Goal: Information Seeking & Learning: Check status

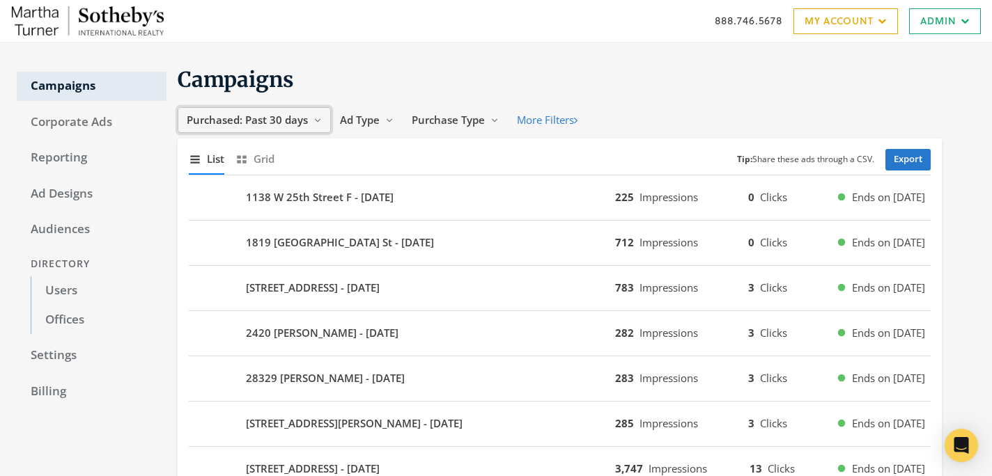
click at [295, 125] on span "Purchased: Past 30 days" at bounding box center [247, 120] width 121 height 14
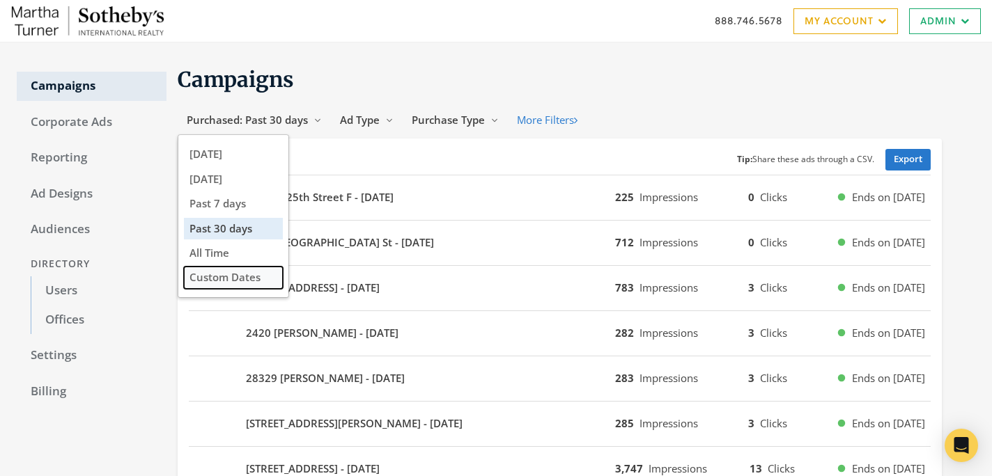
click at [206, 270] on button "Custom Dates" at bounding box center [233, 278] width 99 height 22
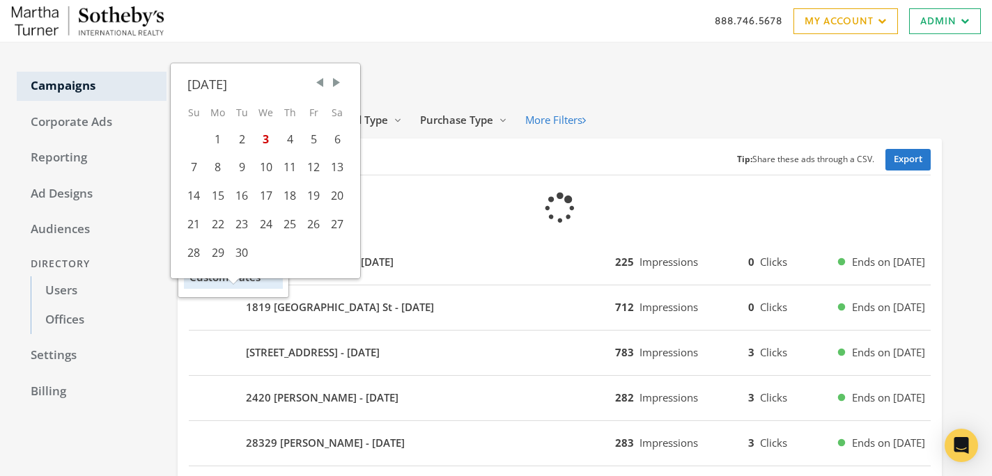
click at [321, 79] on span "Previous Month" at bounding box center [320, 83] width 14 height 14
click at [269, 170] on div "7" at bounding box center [265, 167] width 24 height 29
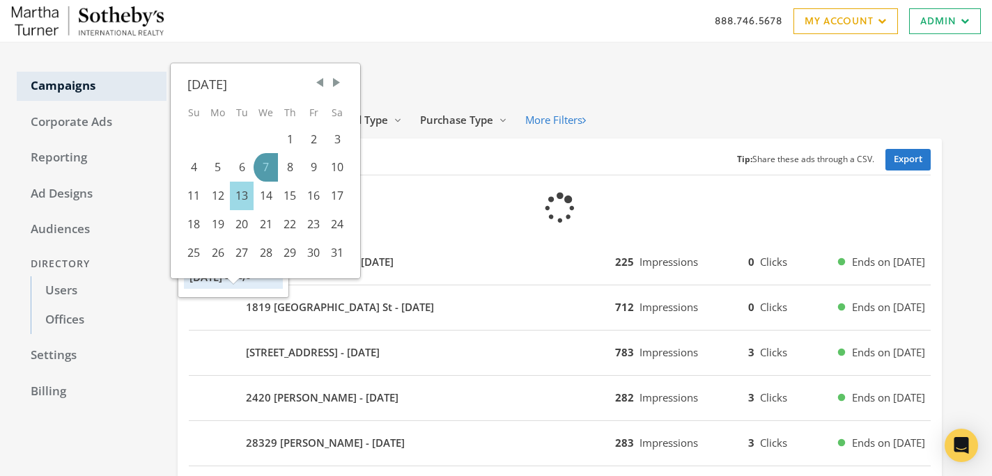
click at [247, 199] on div "13" at bounding box center [242, 196] width 24 height 29
click at [204, 201] on div "11" at bounding box center [194, 196] width 24 height 29
click at [215, 196] on div "12" at bounding box center [217, 196] width 24 height 29
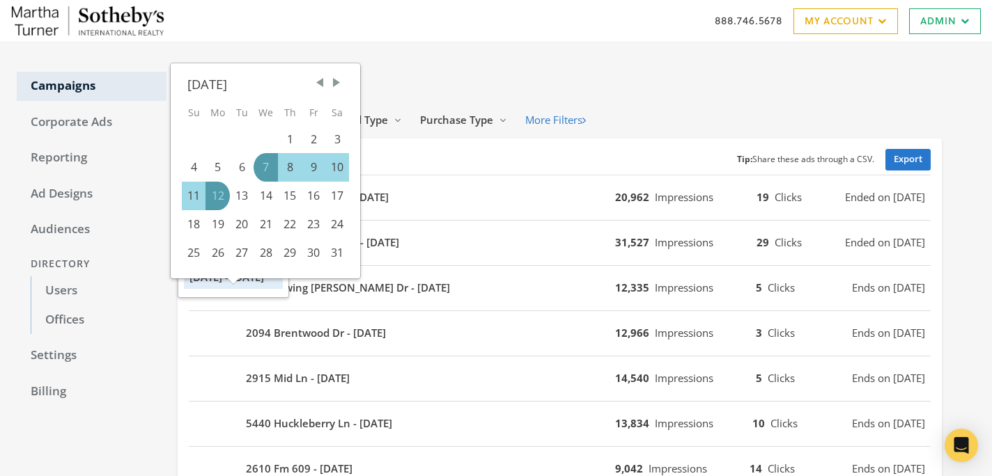
click at [627, 70] on h1 "Campaigns" at bounding box center [560, 79] width 764 height 27
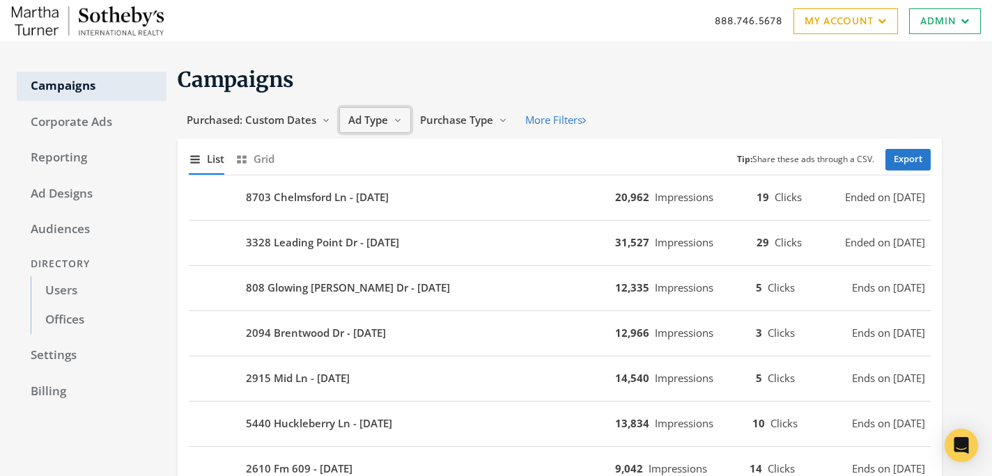
click at [386, 113] on span "Ad Type" at bounding box center [368, 120] width 40 height 14
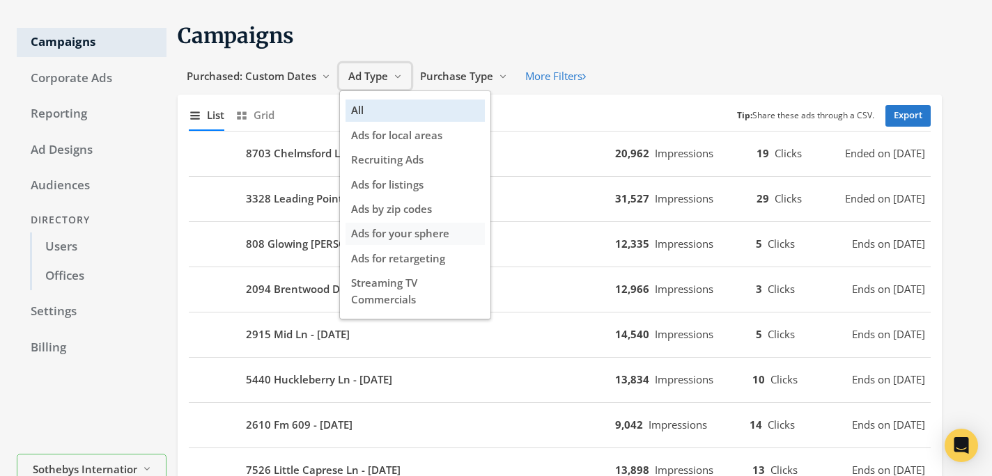
scroll to position [27, 0]
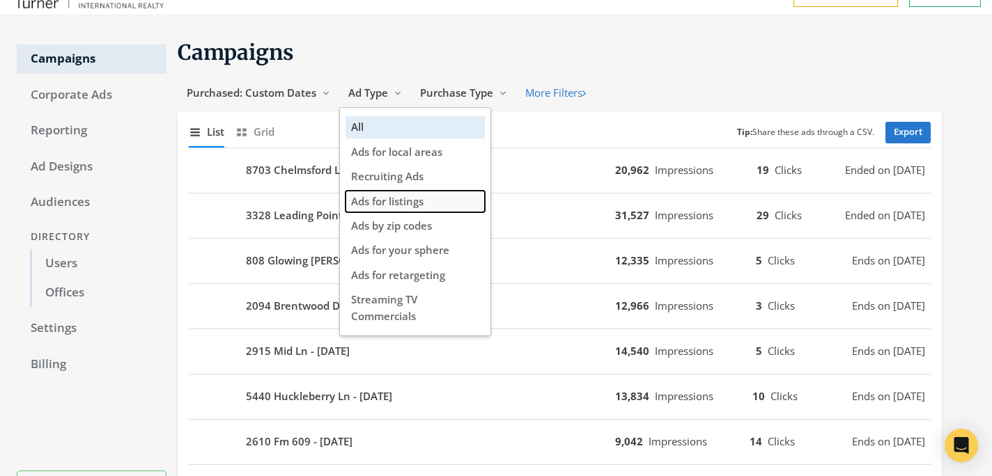
click at [421, 207] on span "Ads for listings" at bounding box center [387, 201] width 72 height 14
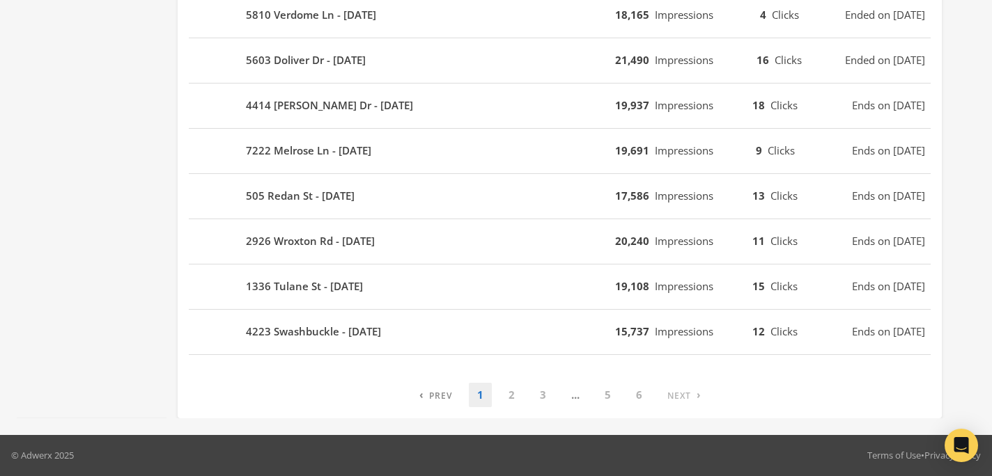
scroll to position [0, 0]
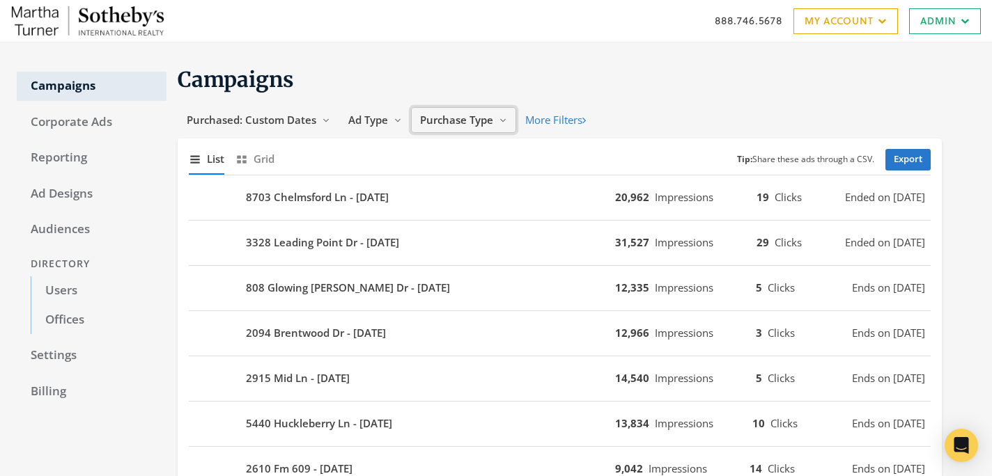
click at [437, 122] on span "Purchase Type" at bounding box center [456, 120] width 73 height 14
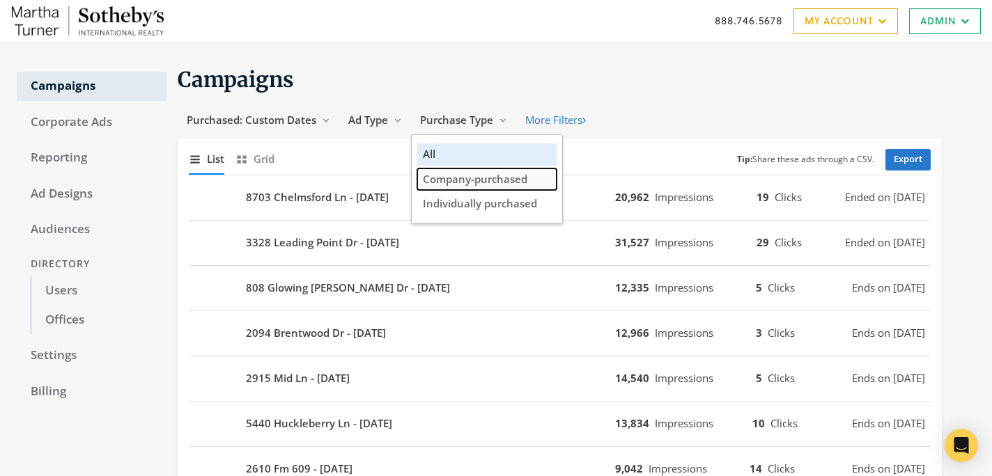
click at [451, 185] on span "Company-purchased" at bounding box center [475, 179] width 104 height 14
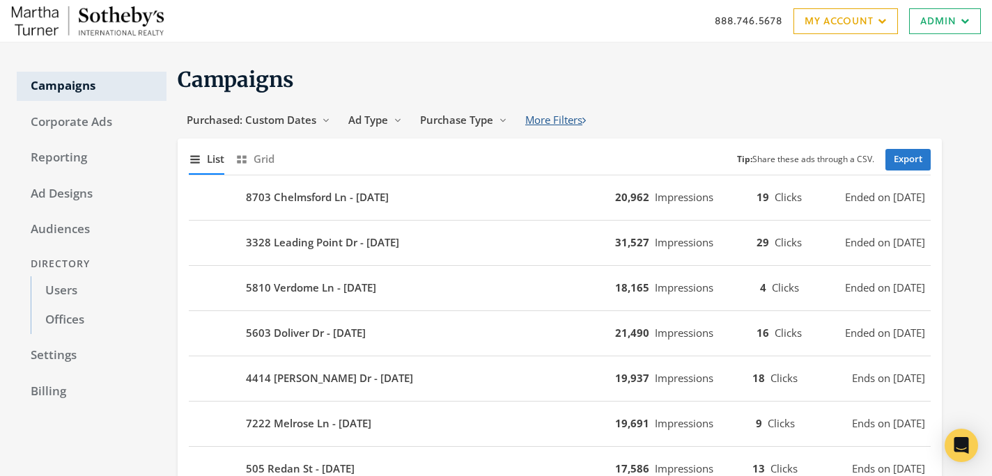
click at [531, 120] on button "More Filters" at bounding box center [555, 120] width 79 height 26
click at [902, 151] on link "Export" at bounding box center [907, 160] width 45 height 22
click at [794, 0] on div "888.746.5678 My Account My Campaigns Account Summary Compliance Dashboard Enter…" at bounding box center [496, 21] width 992 height 42
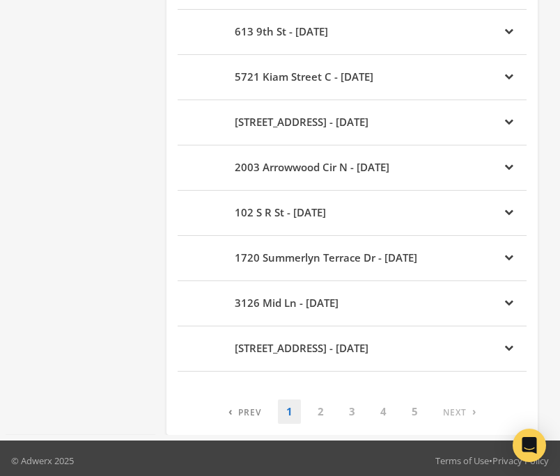
scroll to position [884, 0]
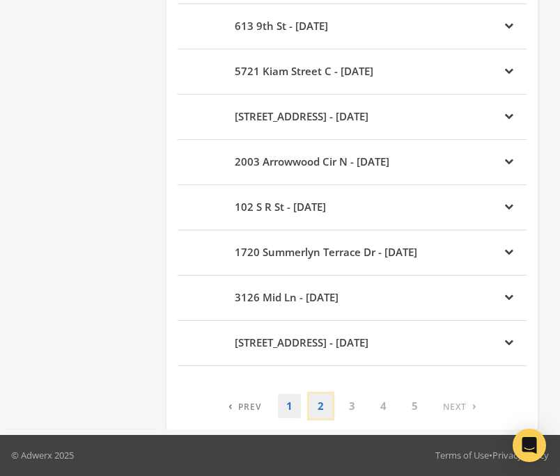
click at [318, 410] on link "2" at bounding box center [320, 406] width 23 height 24
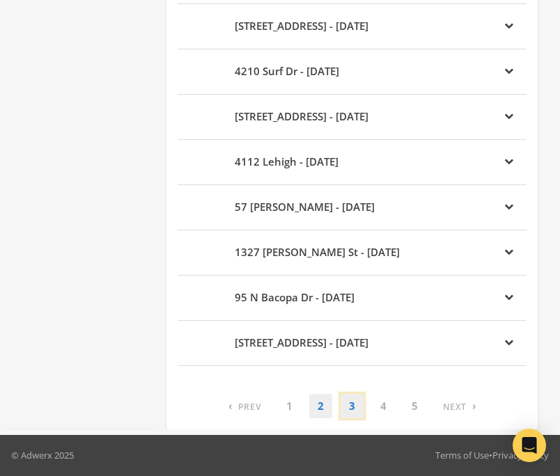
click at [352, 407] on link "3" at bounding box center [352, 406] width 23 height 24
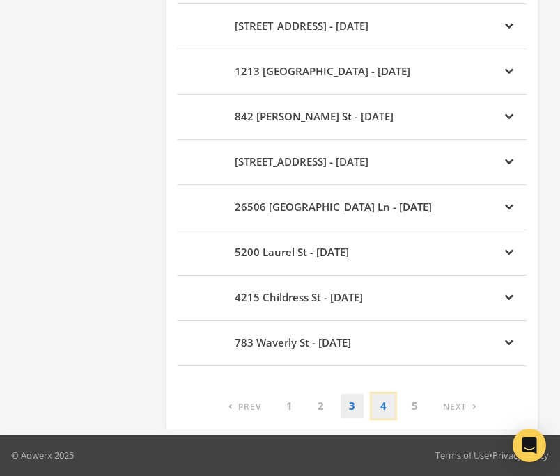
click at [383, 405] on link "4" at bounding box center [383, 406] width 23 height 24
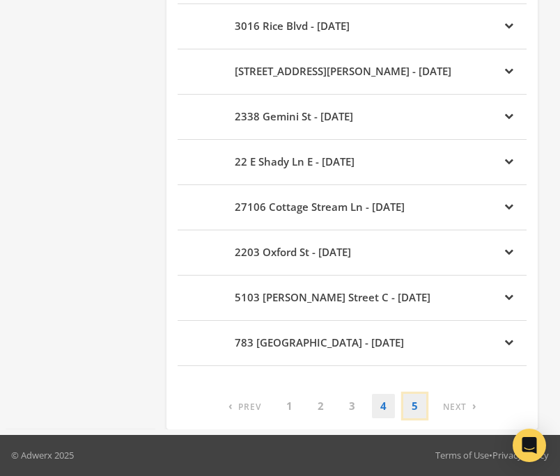
click at [416, 407] on link "5" at bounding box center [414, 406] width 23 height 24
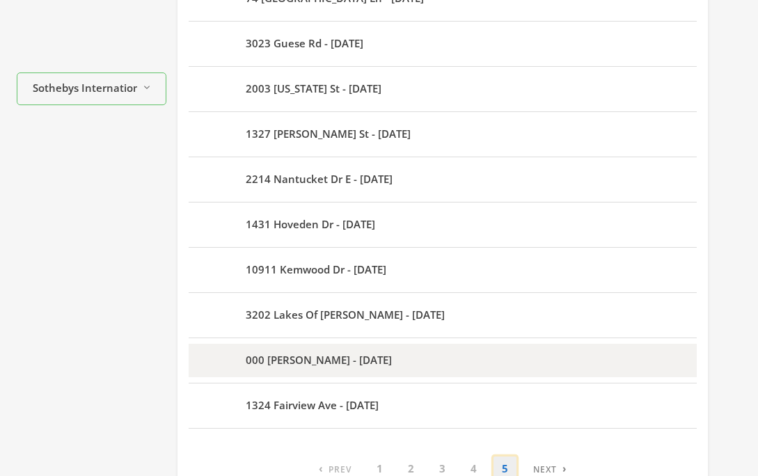
scroll to position [499, 0]
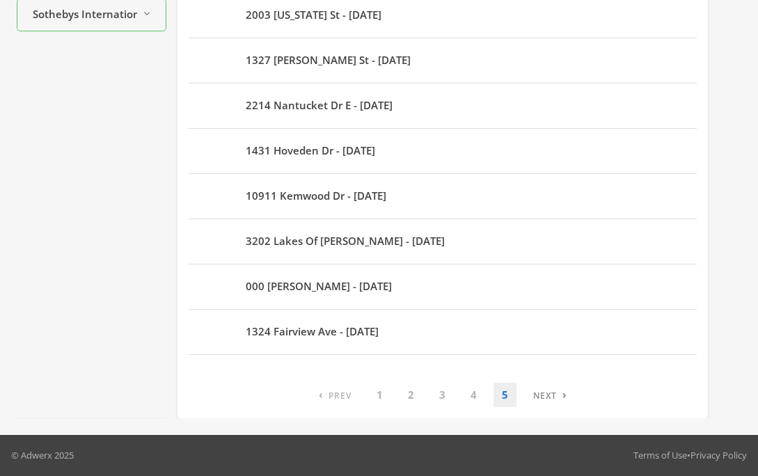
click at [559, 396] on li "› Next" at bounding box center [546, 395] width 58 height 24
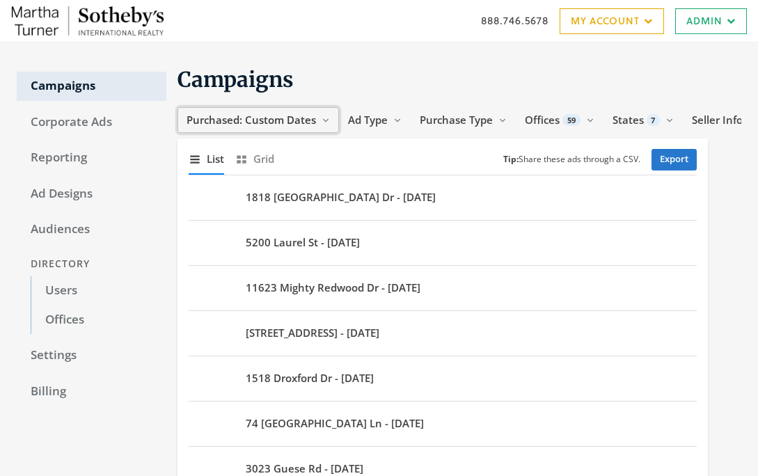
click at [316, 124] on button "Purchased: Custom Dates Reveal list of Purchased: Custom Dates" at bounding box center [259, 120] width 162 height 26
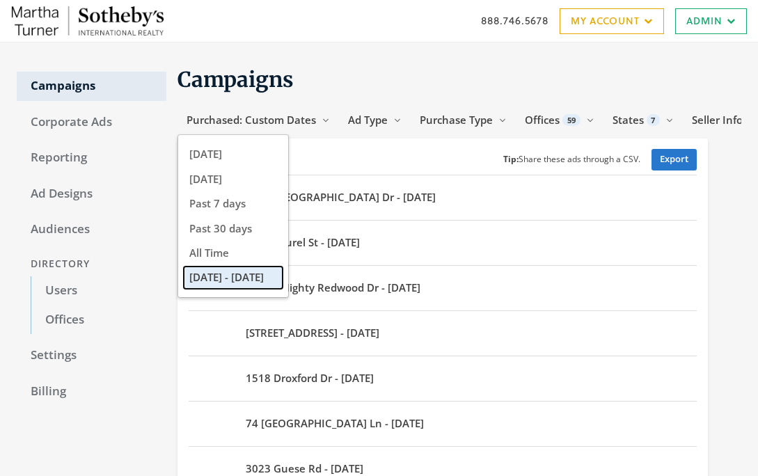
click at [245, 281] on button "[DATE] - [DATE]" at bounding box center [233, 278] width 99 height 22
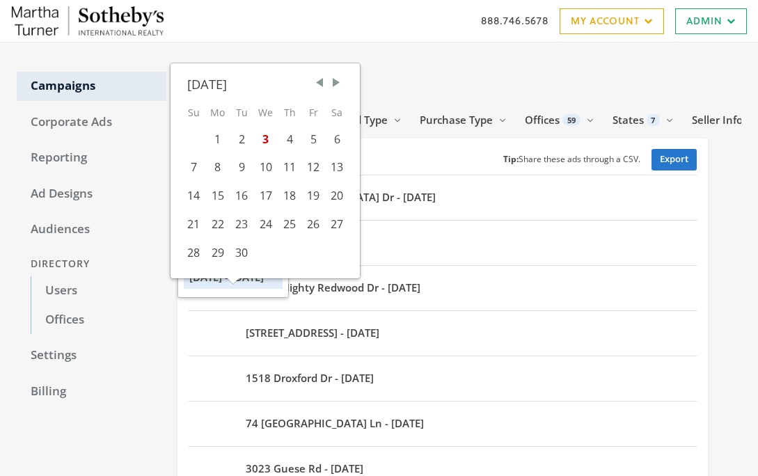
click at [325, 84] on span "Previous Month" at bounding box center [320, 83] width 14 height 14
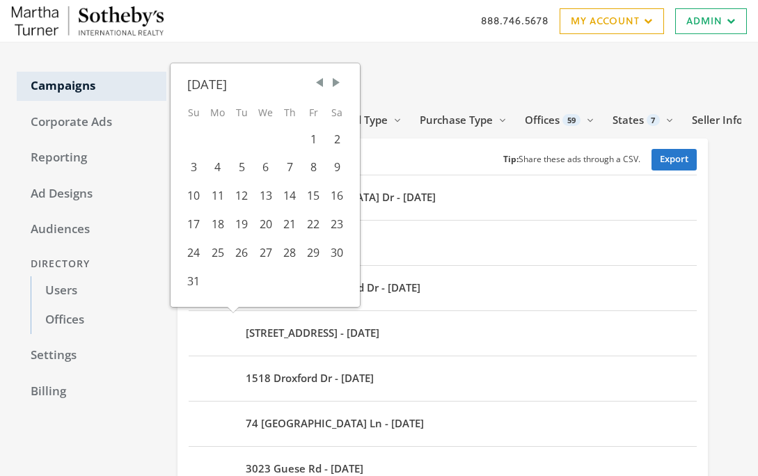
click at [325, 84] on span "Previous Month" at bounding box center [320, 83] width 14 height 14
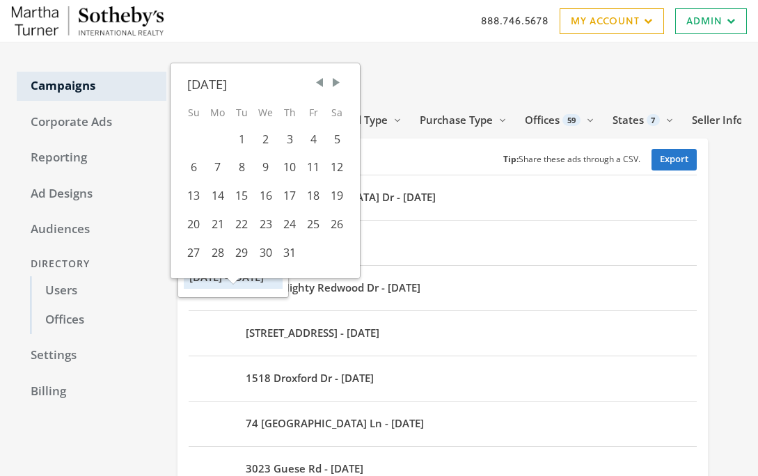
click at [325, 84] on span "Previous Month" at bounding box center [320, 83] width 14 height 14
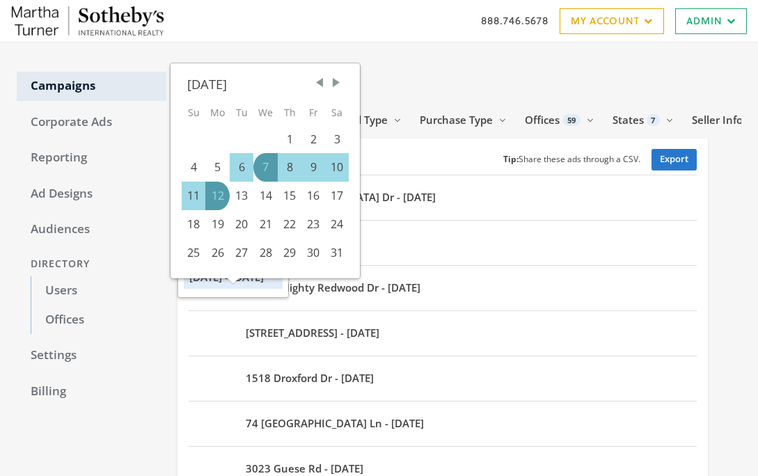
click at [242, 165] on div "6" at bounding box center [242, 167] width 24 height 29
click at [240, 196] on div "13" at bounding box center [242, 196] width 24 height 29
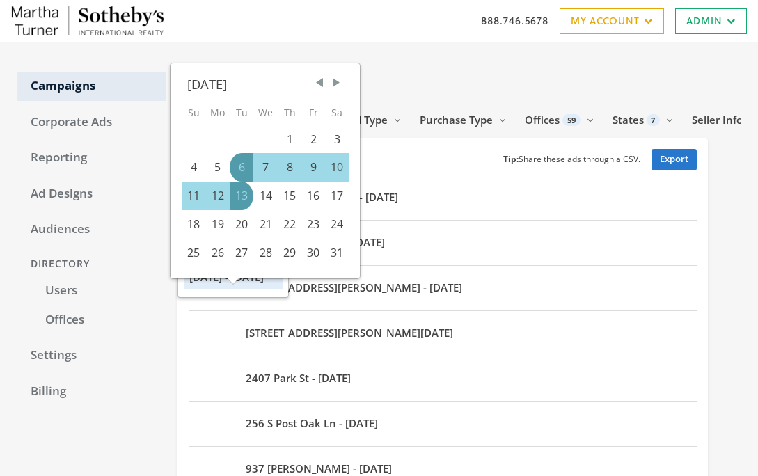
click at [460, 73] on h1 "Campaigns" at bounding box center [443, 79] width 531 height 27
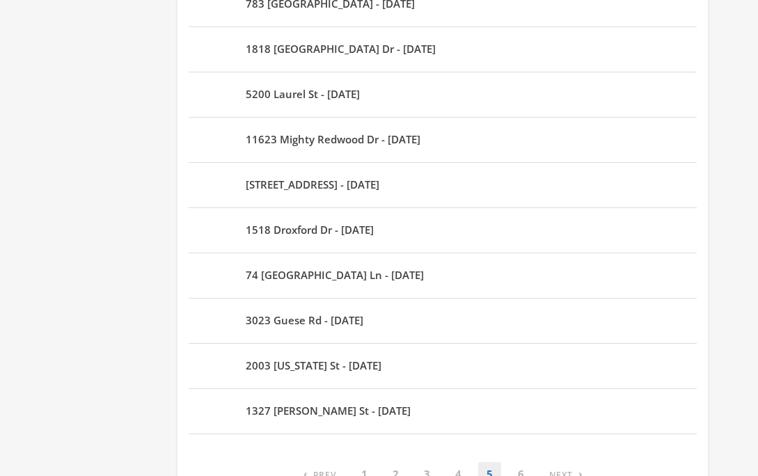
scroll to position [907, 0]
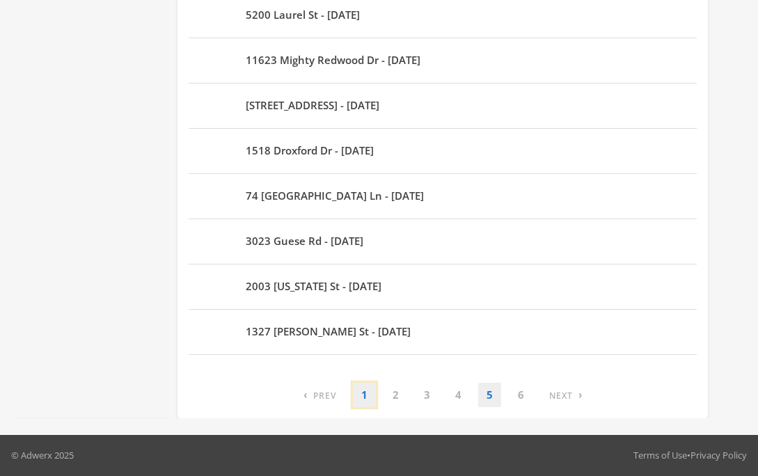
click at [370, 398] on link "1" at bounding box center [364, 395] width 23 height 24
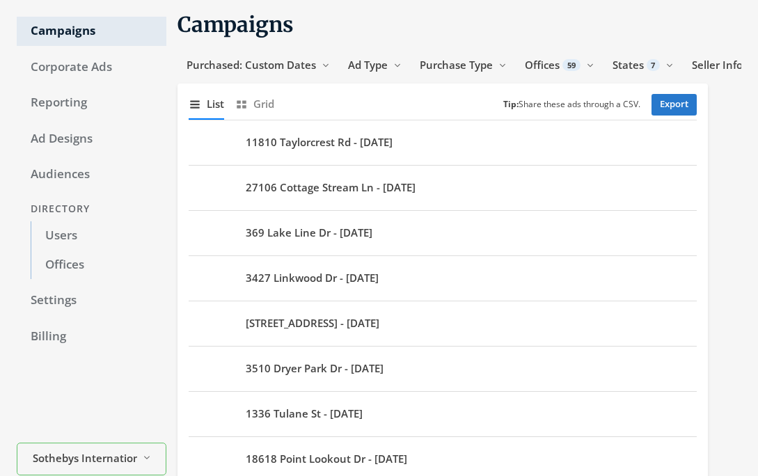
scroll to position [54, 0]
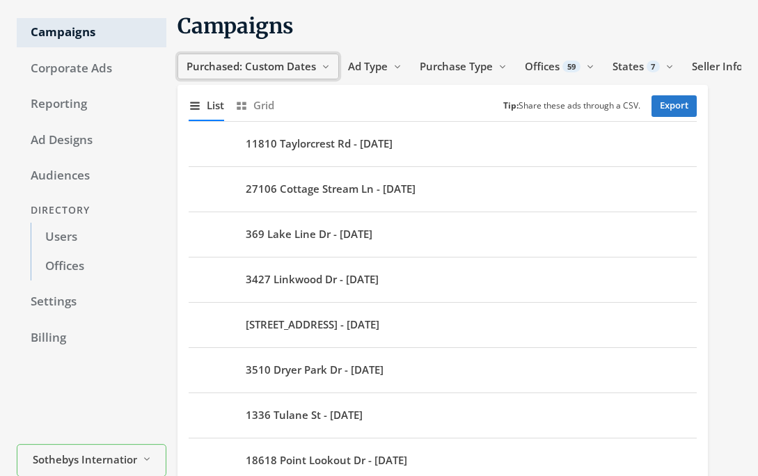
click at [295, 66] on span "Purchased: Custom Dates" at bounding box center [252, 66] width 130 height 14
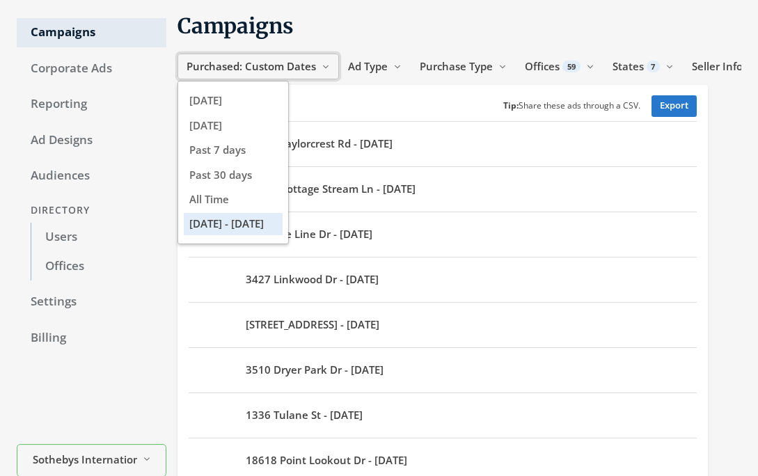
click at [270, 72] on span "Purchased: Custom Dates" at bounding box center [252, 66] width 130 height 14
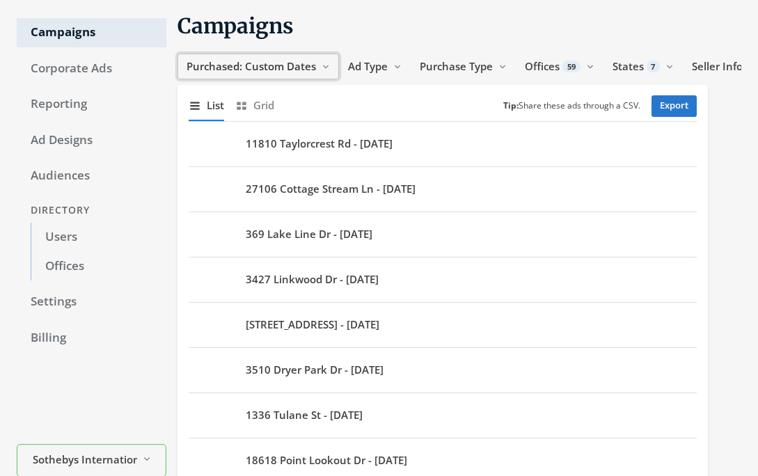
click at [280, 60] on span "Purchased: Custom Dates" at bounding box center [252, 66] width 130 height 14
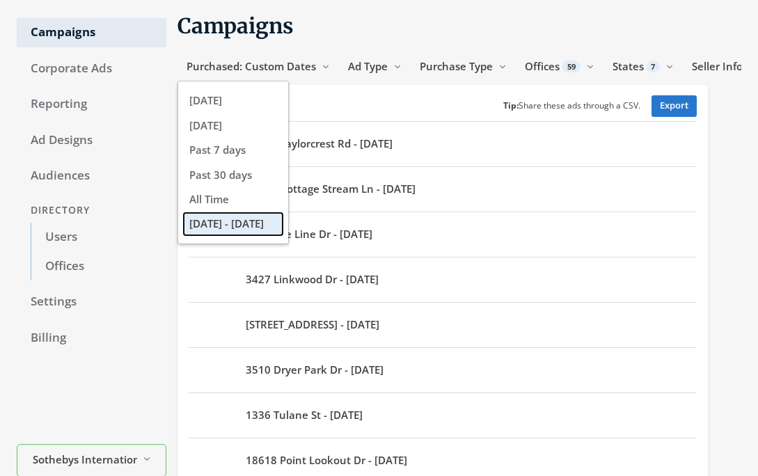
click at [212, 233] on button "[DATE] - [DATE]" at bounding box center [233, 224] width 99 height 22
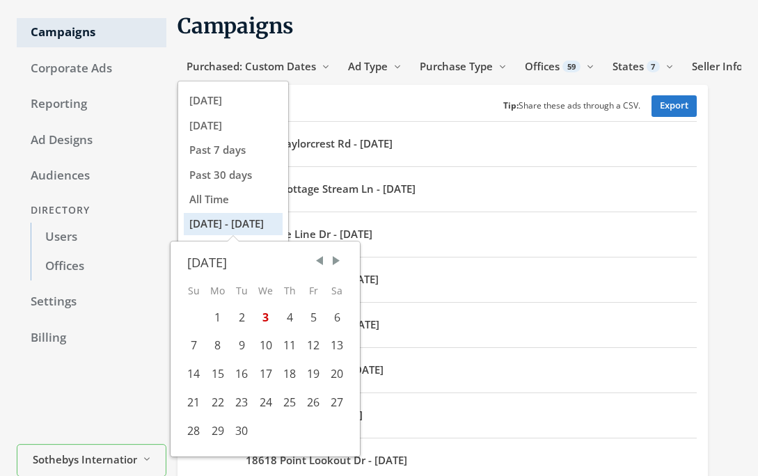
click at [322, 258] on span "Previous Month" at bounding box center [320, 261] width 14 height 14
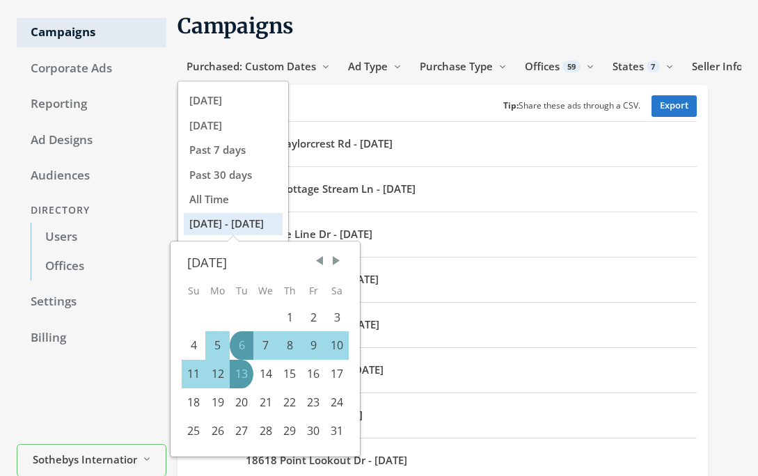
click at [212, 343] on div "5" at bounding box center [217, 345] width 24 height 29
click at [219, 348] on div "5" at bounding box center [217, 345] width 24 height 29
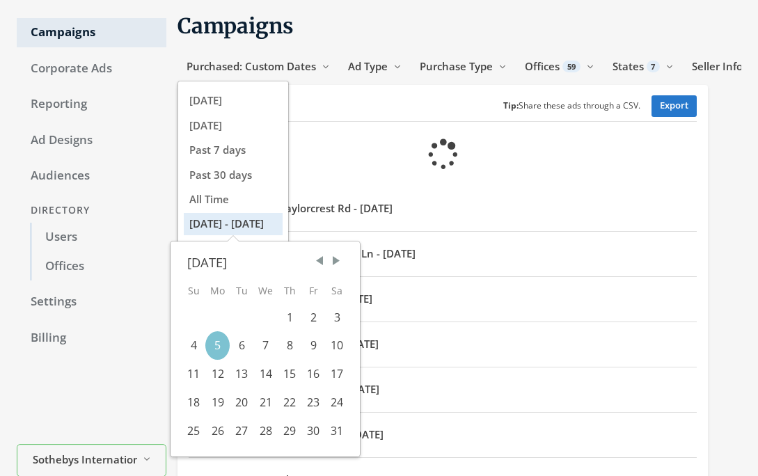
scroll to position [47, 0]
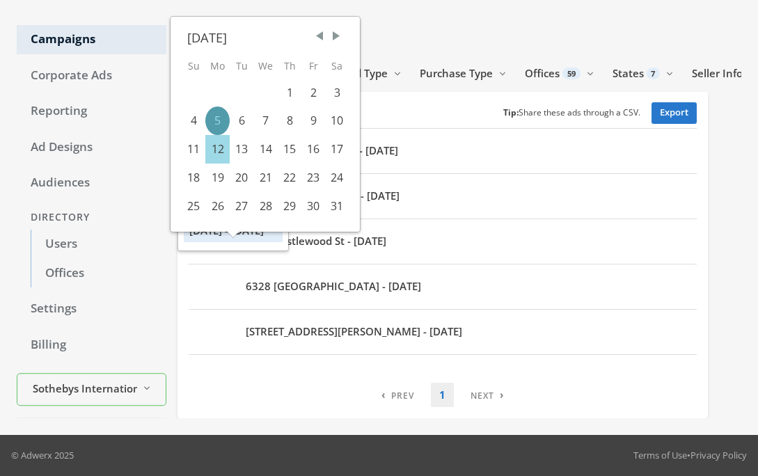
click at [216, 153] on div "12" at bounding box center [217, 149] width 24 height 29
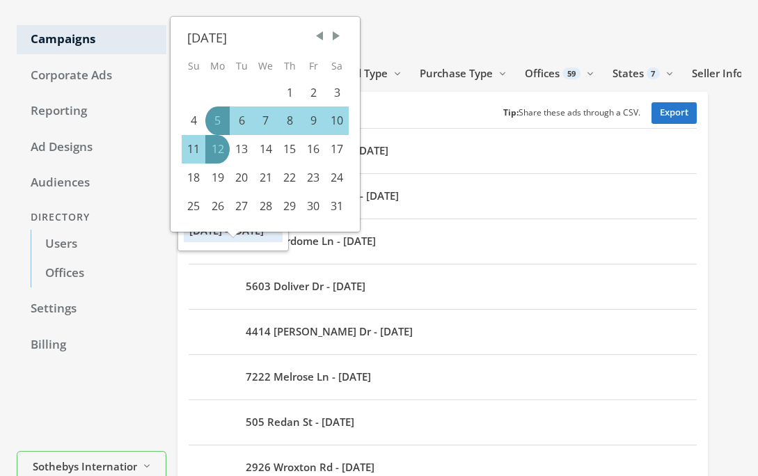
click at [541, 24] on h1 "Campaigns" at bounding box center [443, 32] width 531 height 27
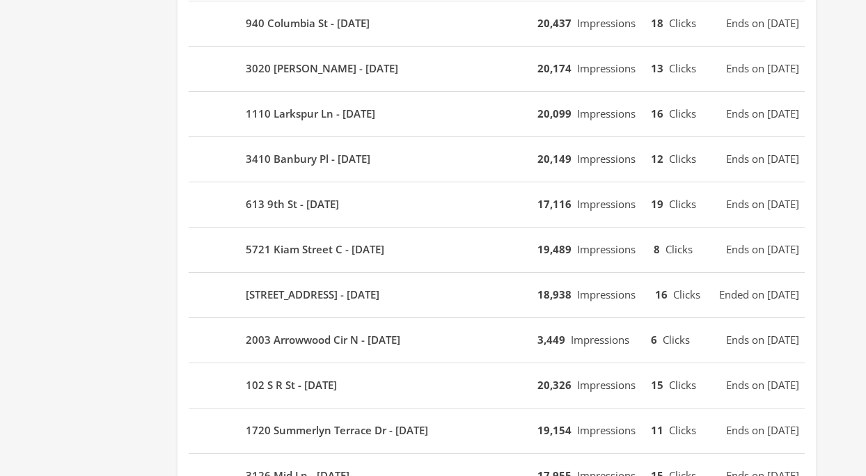
scroll to position [907, 0]
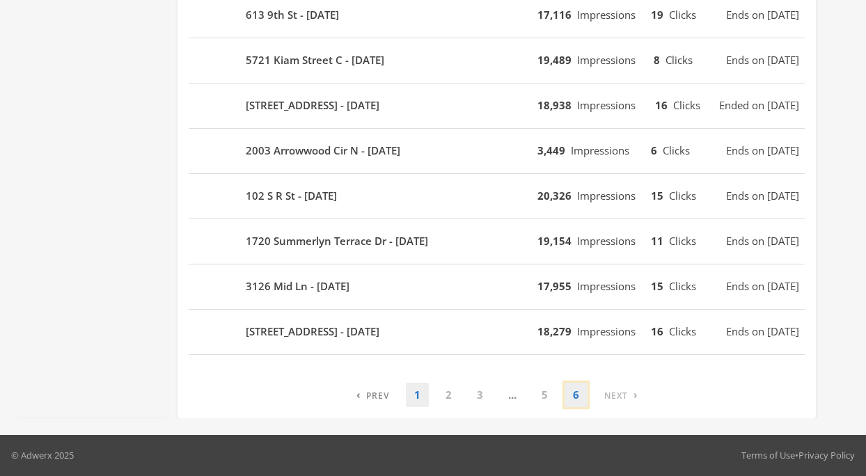
click at [579, 405] on link "6" at bounding box center [576, 395] width 23 height 24
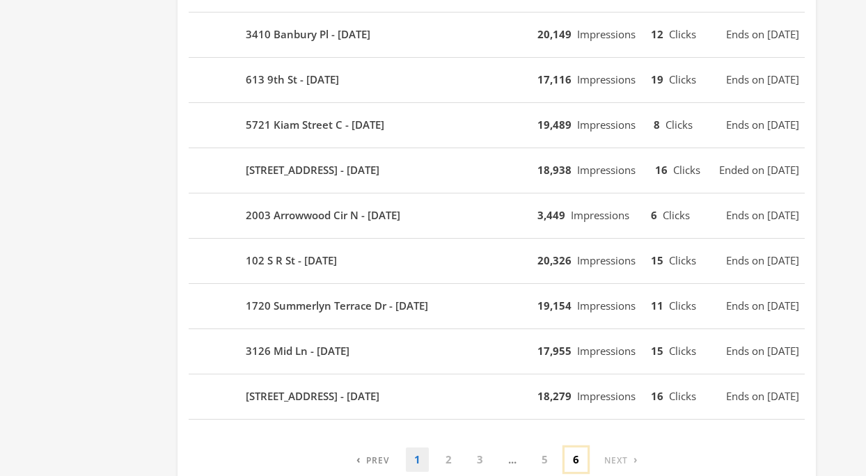
scroll to position [45, 0]
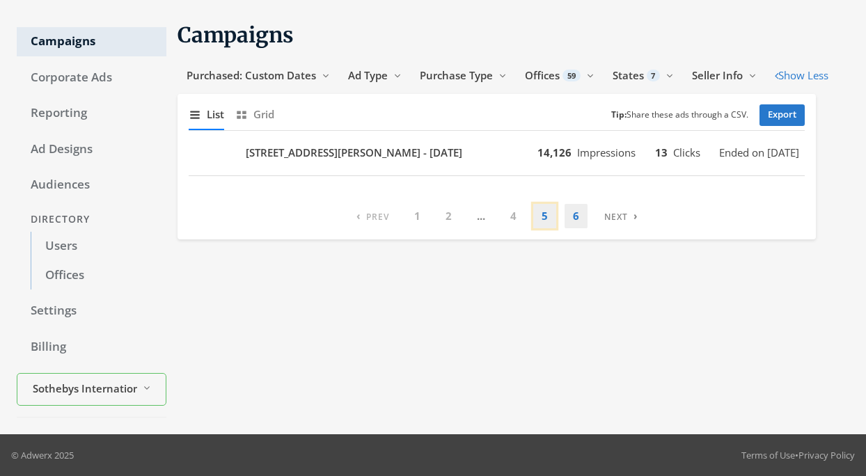
click at [540, 217] on link "5" at bounding box center [544, 216] width 23 height 24
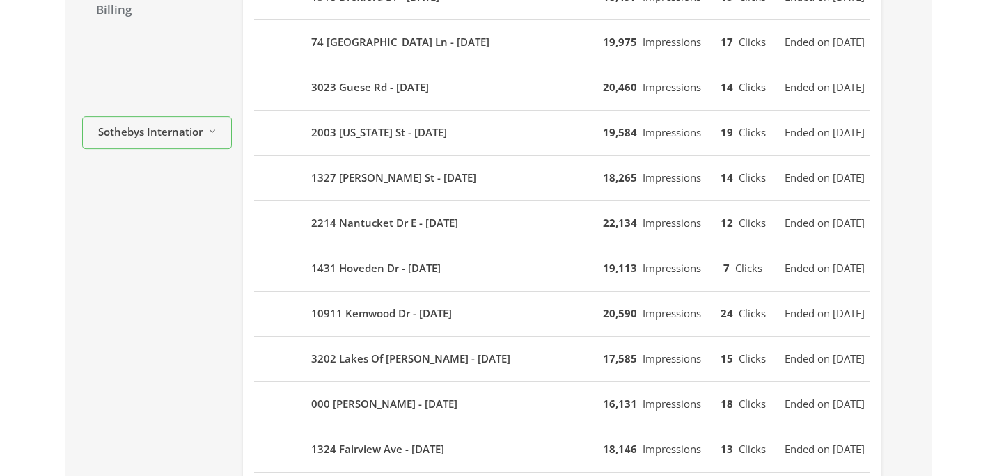
scroll to position [907, 0]
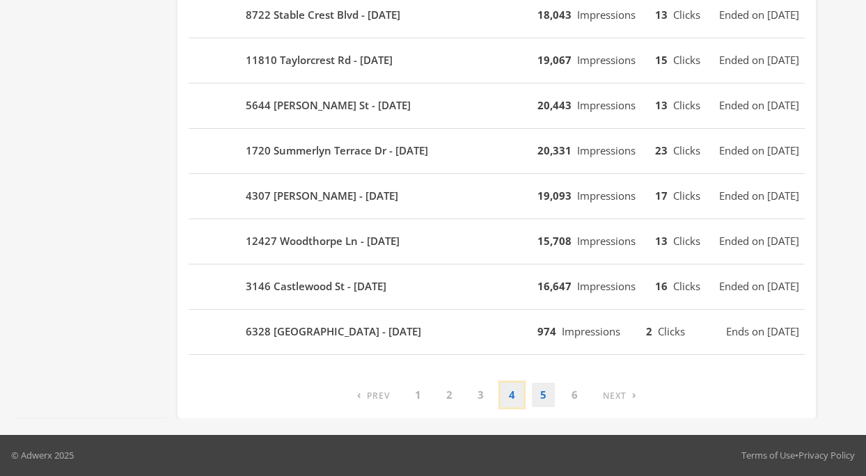
click at [523, 388] on link "4" at bounding box center [512, 395] width 23 height 24
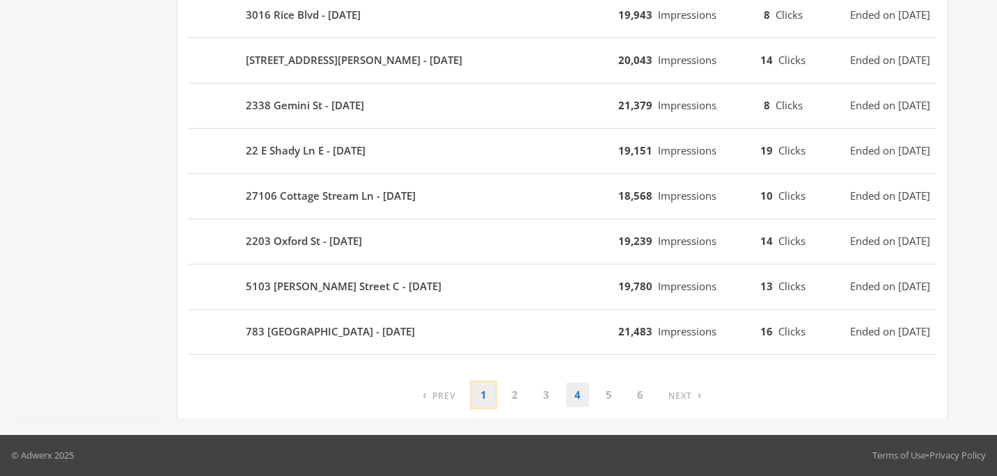
click at [479, 399] on link "1" at bounding box center [483, 395] width 23 height 24
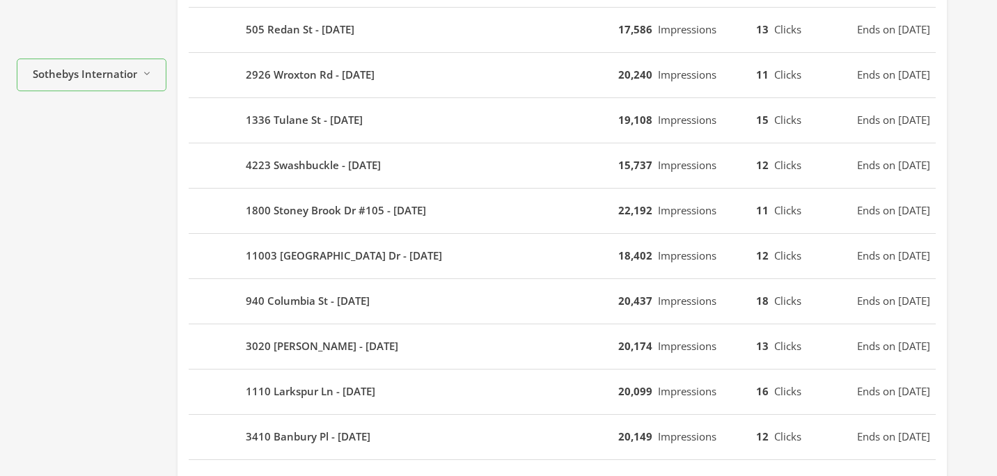
scroll to position [0, 0]
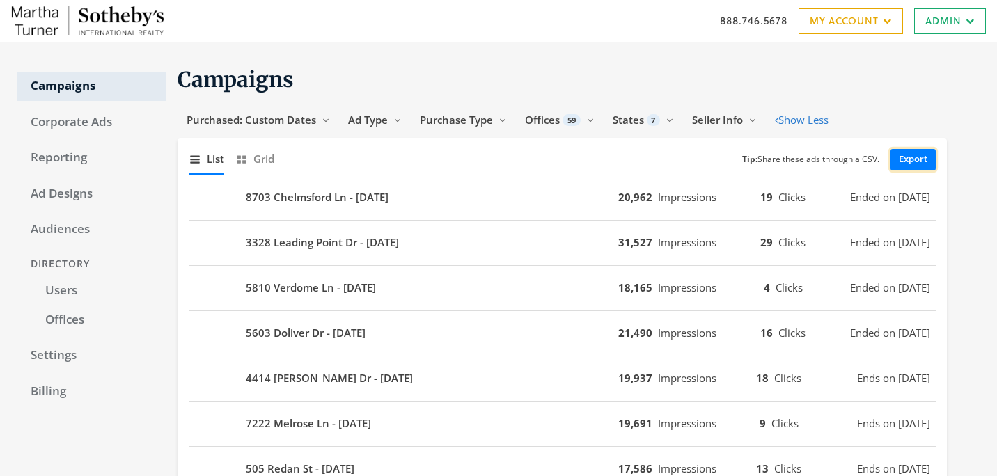
click at [917, 162] on link "Export" at bounding box center [913, 160] width 45 height 22
click at [914, 161] on link "Export" at bounding box center [913, 160] width 45 height 22
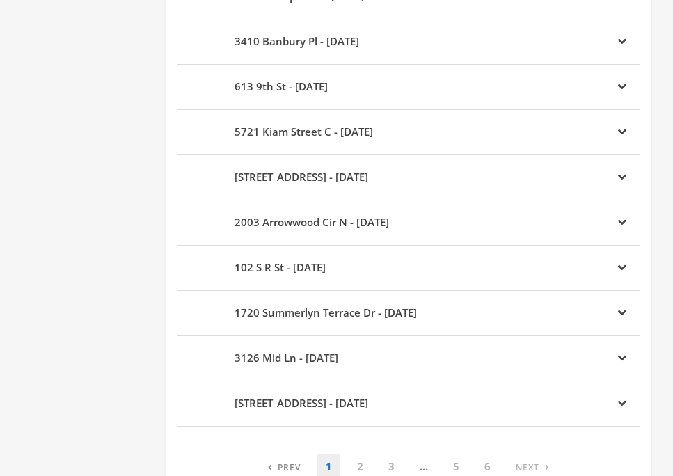
scroll to position [884, 0]
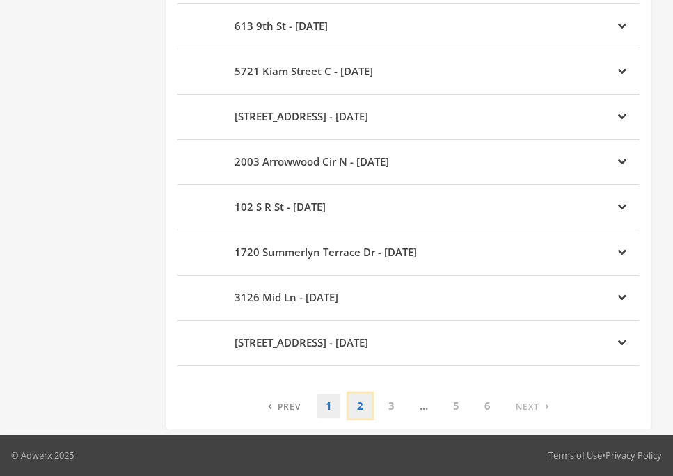
click at [360, 408] on link "2" at bounding box center [360, 406] width 23 height 24
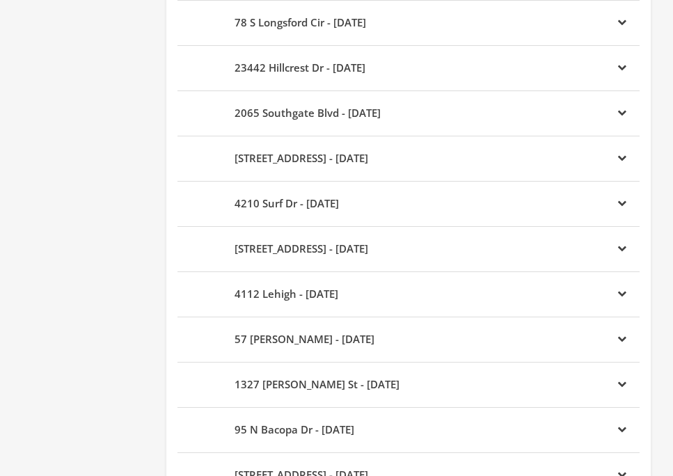
scroll to position [872, 0]
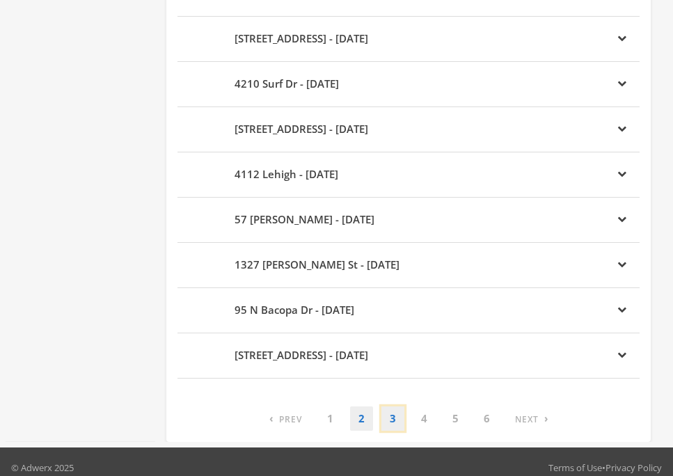
click at [391, 421] on link "3" at bounding box center [393, 419] width 23 height 24
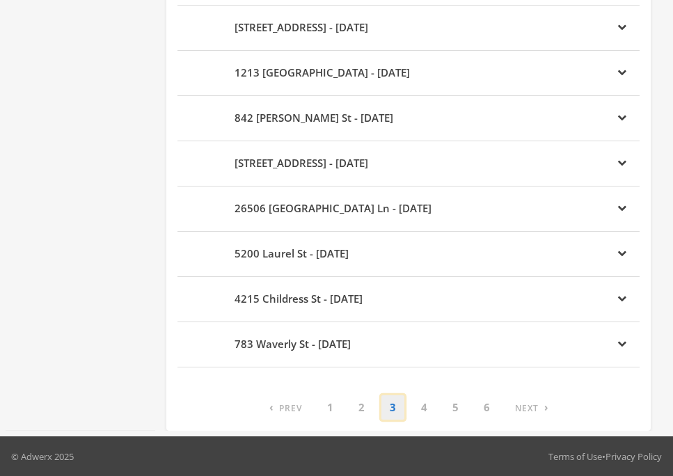
scroll to position [884, 0]
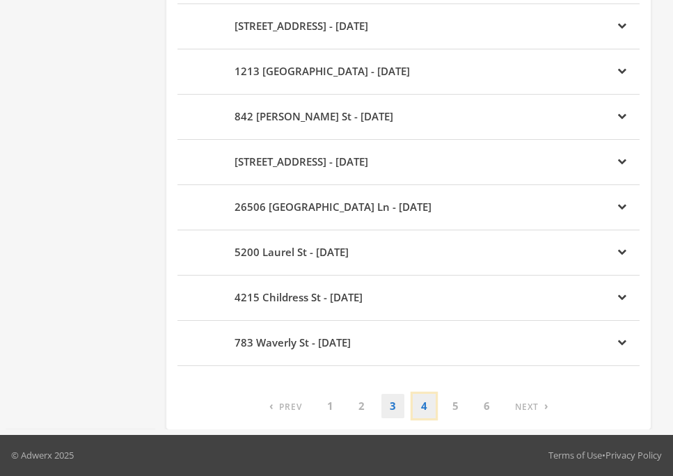
click at [430, 406] on link "4" at bounding box center [424, 406] width 23 height 24
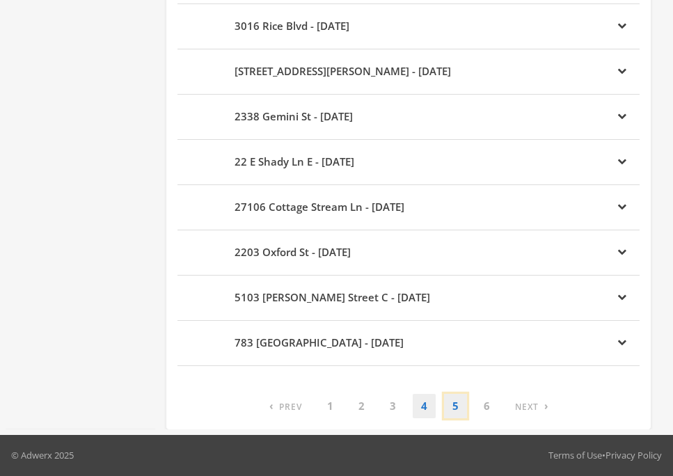
click at [455, 407] on link "5" at bounding box center [455, 406] width 23 height 24
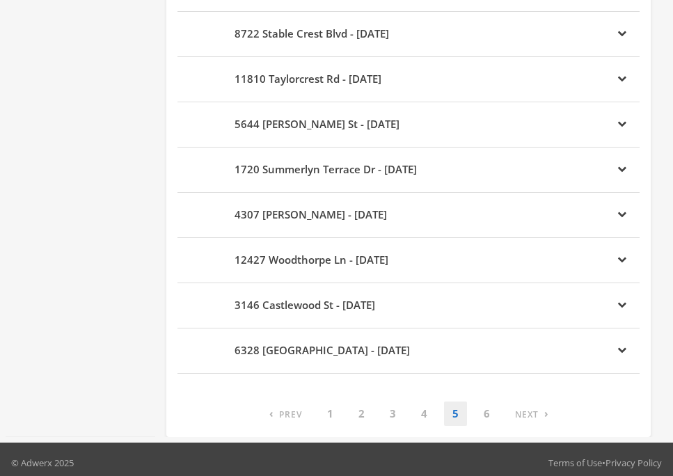
scroll to position [878, 0]
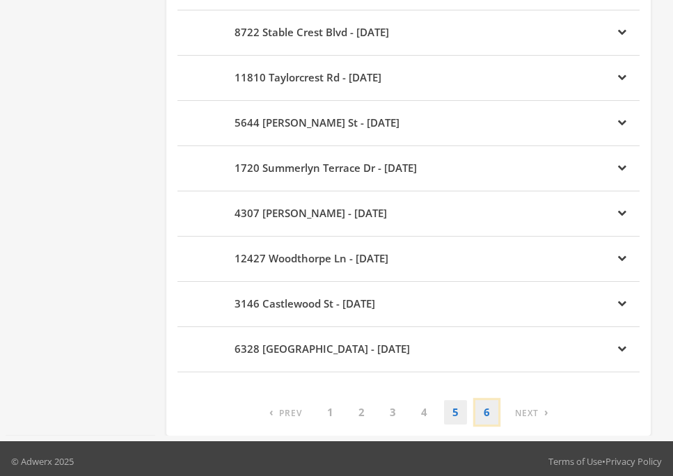
click at [483, 415] on link "6" at bounding box center [487, 412] width 23 height 24
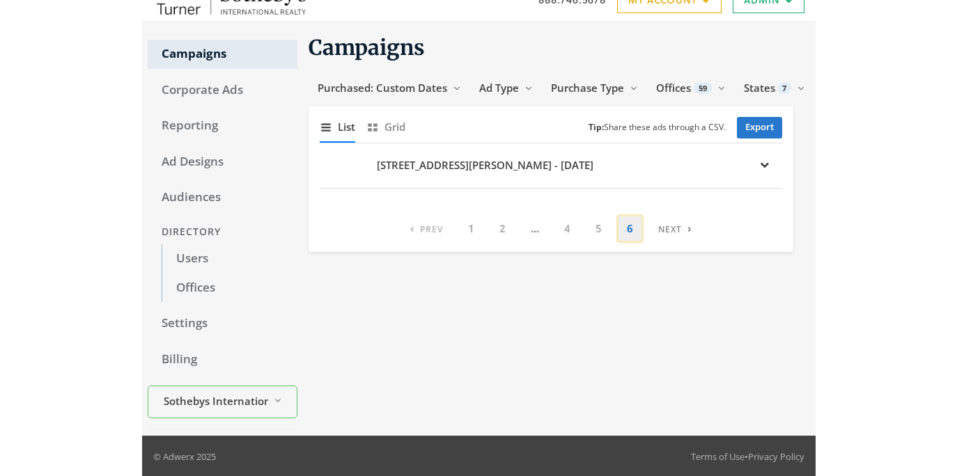
scroll to position [22, 0]
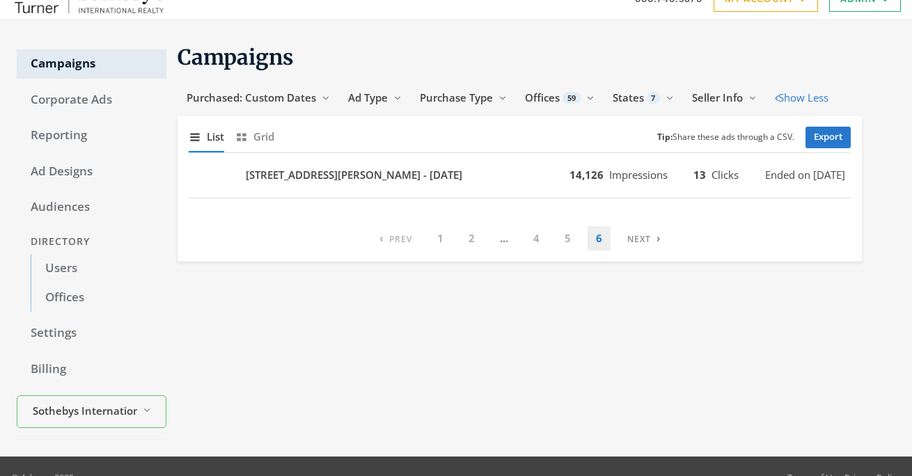
click at [516, 83] on section "Campaigns Purchased: Custom Dates Reveal list of Purchased: Custom Dates Ad Typ…" at bounding box center [514, 153] width 696 height 218
click at [506, 86] on button "Purchase Type Reveal list of Purchase Type" at bounding box center [463, 98] width 105 height 26
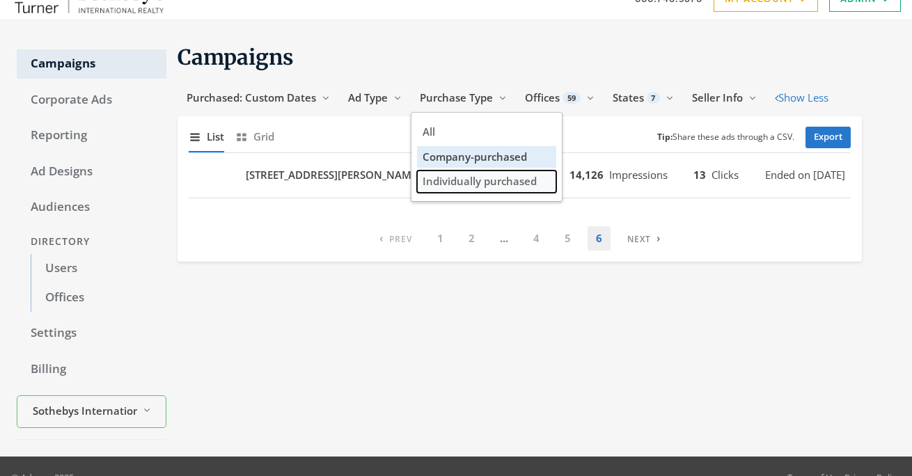
click at [466, 184] on span "Individually purchased" at bounding box center [480, 181] width 114 height 14
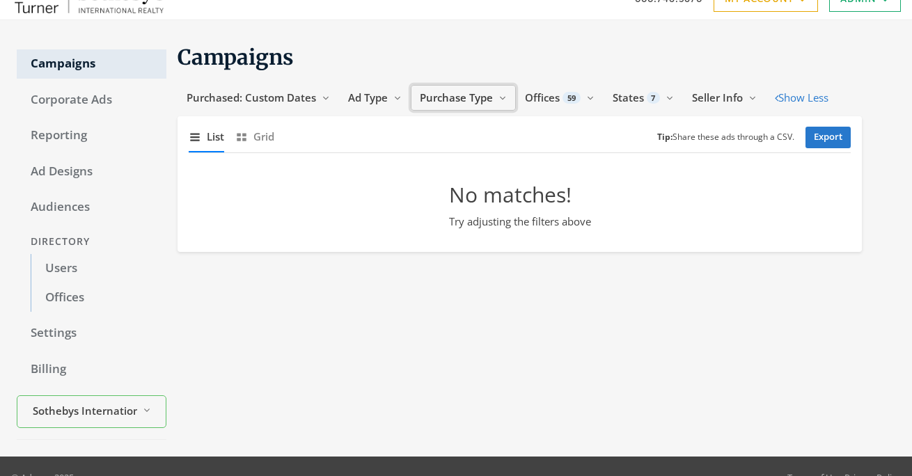
click at [483, 106] on button "Purchase Type Reveal list of Purchase Type" at bounding box center [463, 98] width 105 height 26
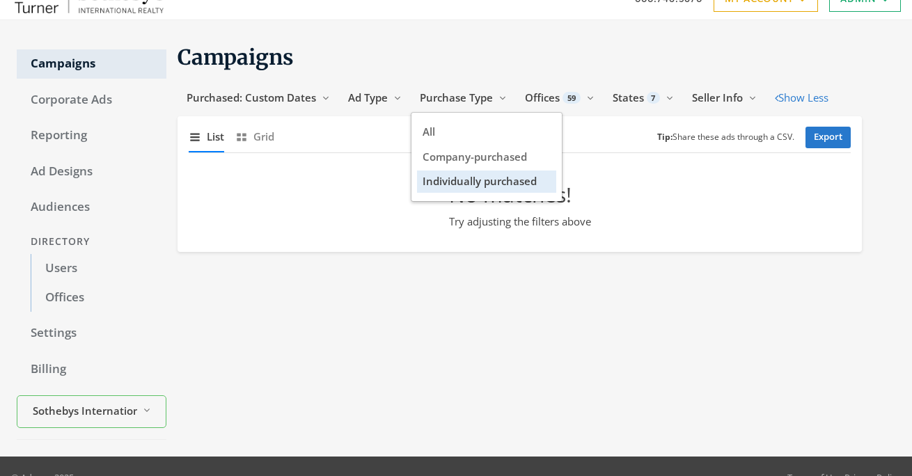
click at [425, 45] on h1 "Campaigns" at bounding box center [520, 57] width 685 height 27
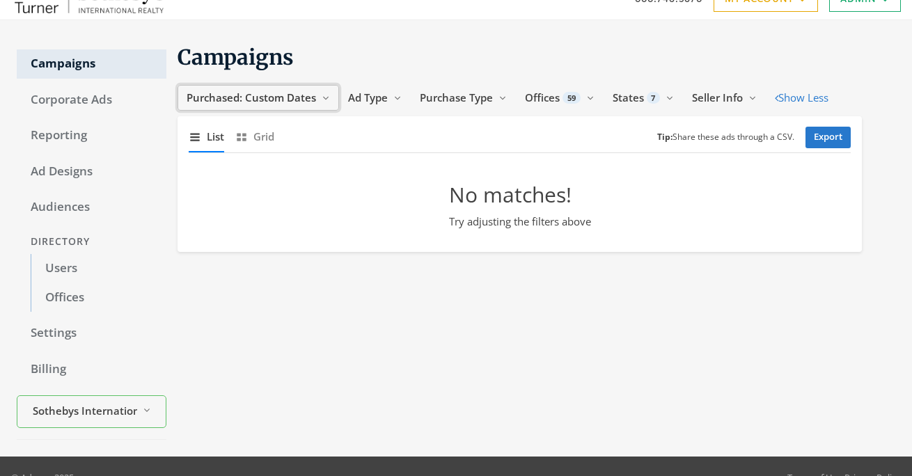
click at [327, 85] on button "Purchased: Custom Dates Reveal list of Purchased: Custom Dates" at bounding box center [259, 98] width 162 height 26
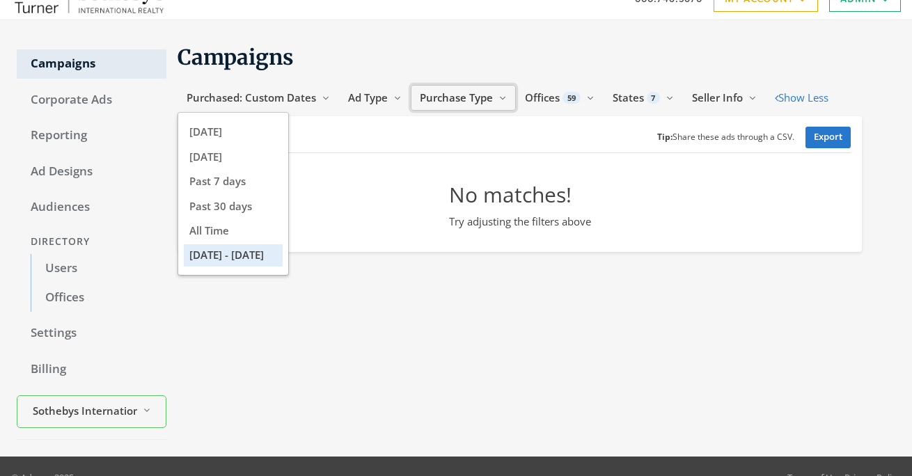
click at [437, 92] on span "Purchase Type" at bounding box center [456, 98] width 73 height 14
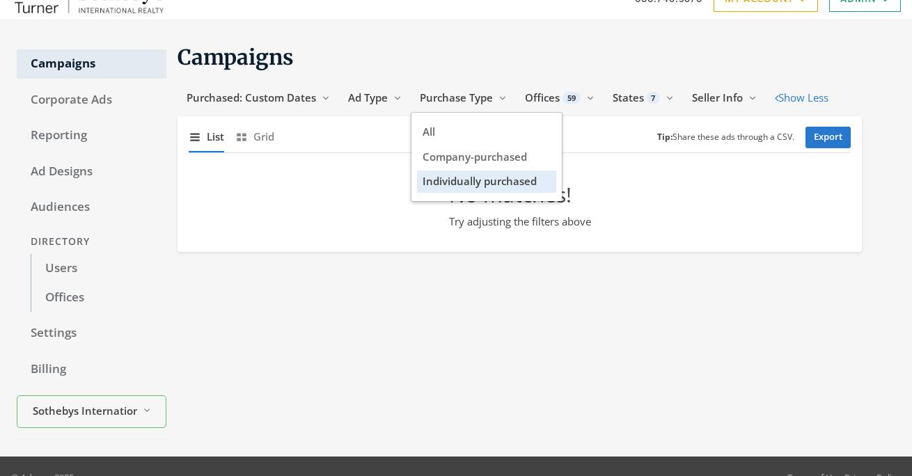
click at [439, 68] on h1 "Campaigns" at bounding box center [520, 57] width 685 height 27
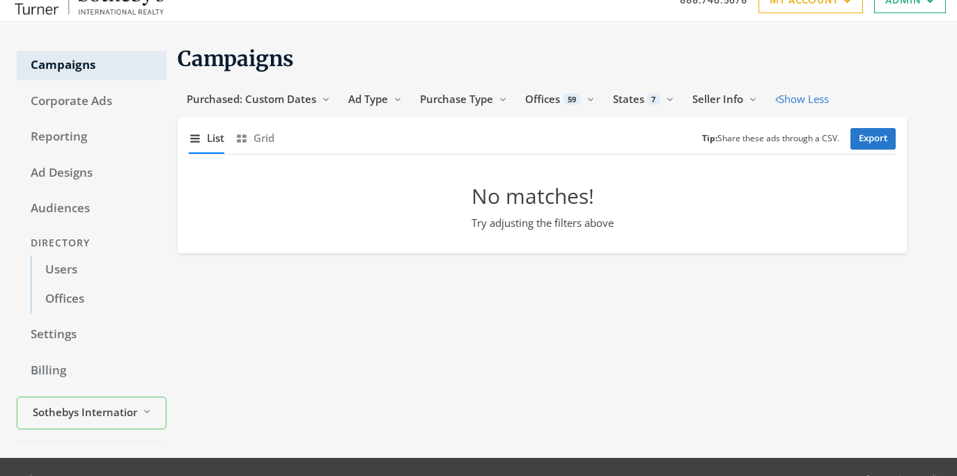
scroll to position [0, 0]
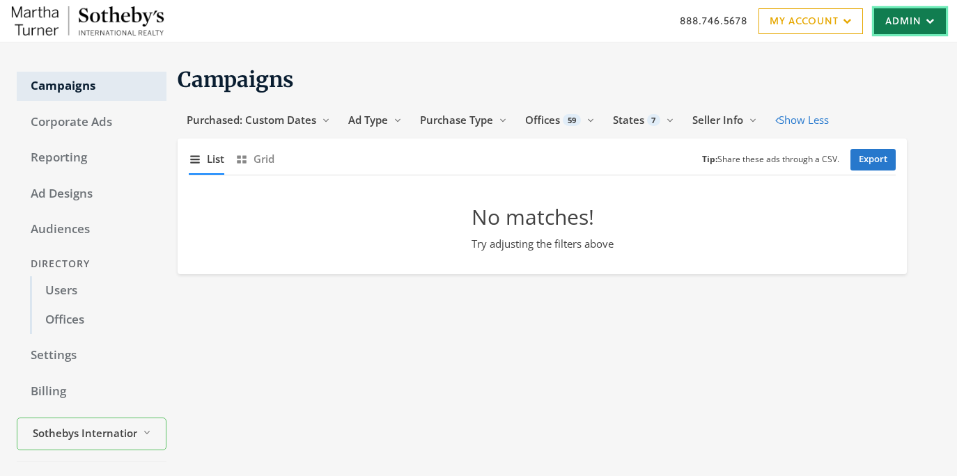
click at [891, 31] on link "Admin" at bounding box center [910, 21] width 72 height 26
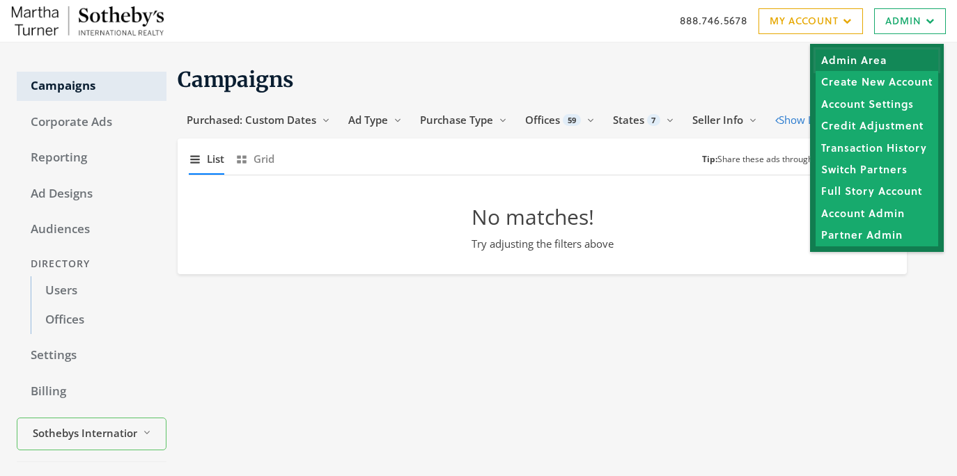
click at [879, 63] on link "Admin Area" at bounding box center [876, 60] width 123 height 22
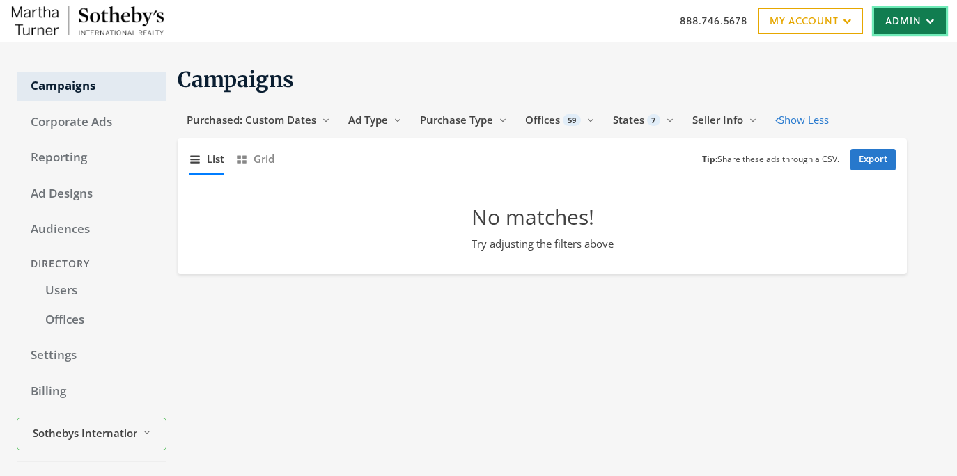
click at [927, 32] on link "Admin" at bounding box center [910, 21] width 72 height 26
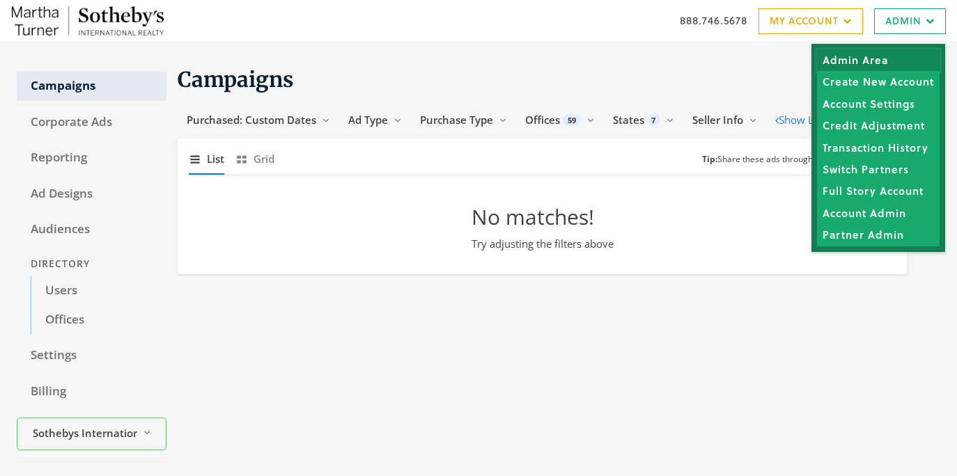
click at [883, 56] on link "Admin Area" at bounding box center [878, 60] width 123 height 22
